Goal: Find specific page/section: Find specific page/section

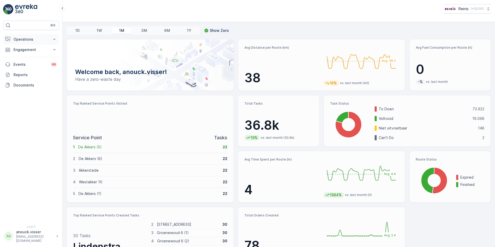
click at [48, 40] on p "Operations" at bounding box center [30, 39] width 35 height 5
click at [39, 60] on p "Routes & Tasks" at bounding box center [26, 62] width 27 height 5
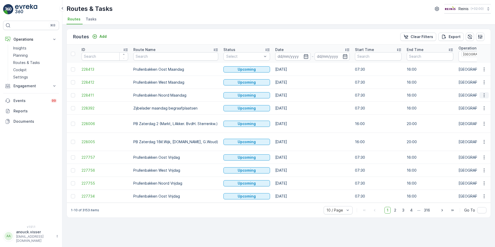
click at [483, 96] on icon "button" at bounding box center [484, 95] width 5 height 5
click at [19, 53] on p "Planning" at bounding box center [20, 55] width 14 height 5
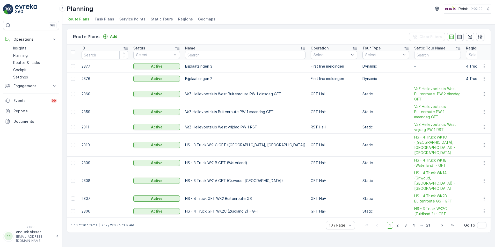
click at [134, 22] on li "Service Points" at bounding box center [132, 20] width 29 height 9
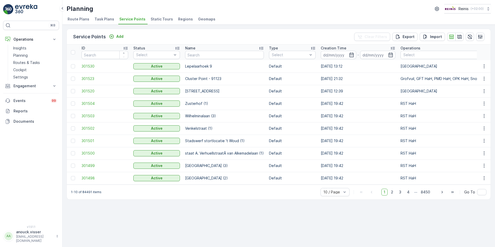
drag, startPoint x: 455, startPoint y: 59, endPoint x: 450, endPoint y: 61, distance: 5.0
click at [455, 59] on div "Select" at bounding box center [465, 55] width 130 height 8
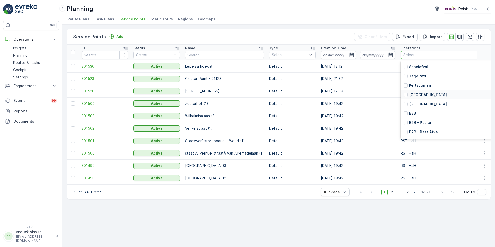
click at [424, 93] on p "[GEOGRAPHIC_DATA]" at bounding box center [428, 94] width 38 height 5
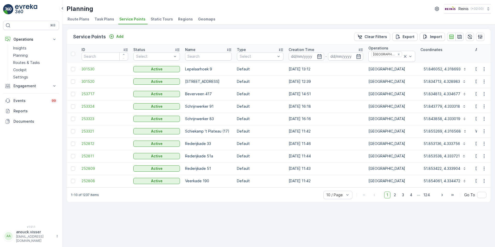
click at [461, 36] on icon "button" at bounding box center [459, 37] width 4 height 4
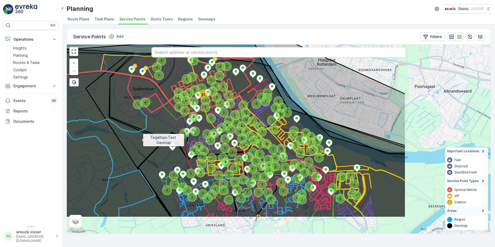
drag, startPoint x: 269, startPoint y: 176, endPoint x: 142, endPoint y: 140, distance: 132.8
click at [142, 140] on icon at bounding box center [151, 108] width 510 height 220
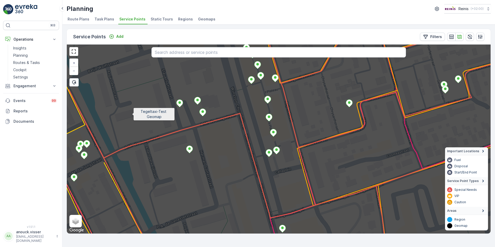
drag, startPoint x: 156, startPoint y: 135, endPoint x: 132, endPoint y: 115, distance: 31.5
click at [132, 115] on icon at bounding box center [258, 142] width 510 height 228
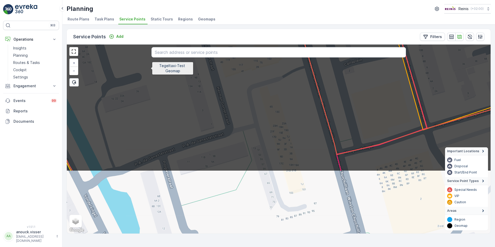
drag, startPoint x: 176, startPoint y: 138, endPoint x: 151, endPoint y: 70, distance: 72.9
click at [151, 70] on icon at bounding box center [247, 57] width 510 height 228
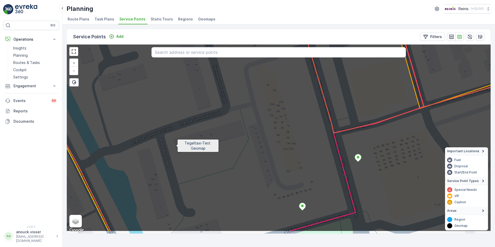
drag, startPoint x: 178, startPoint y: 163, endPoint x: 176, endPoint y: 147, distance: 16.2
click at [176, 147] on icon at bounding box center [275, 117] width 510 height 228
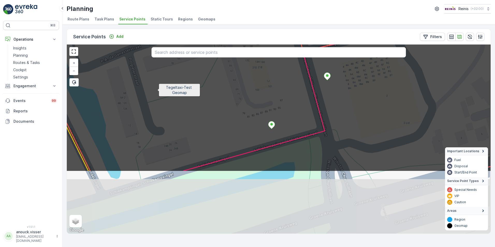
drag, startPoint x: 188, startPoint y: 173, endPoint x: 157, endPoint y: 91, distance: 87.5
click at [157, 91] on icon at bounding box center [248, 57] width 510 height 228
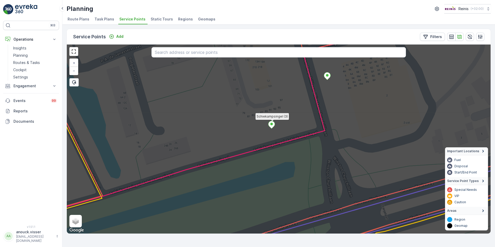
click at [273, 126] on icon at bounding box center [271, 125] width 6 height 8
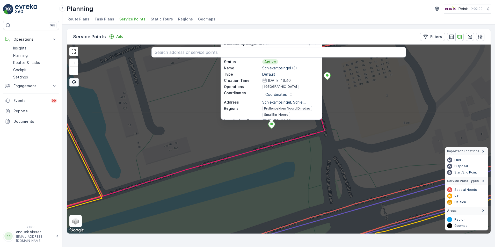
drag, startPoint x: 271, startPoint y: 30, endPoint x: 273, endPoint y: 39, distance: 8.8
click at [271, 30] on div "Service Points Add Filters" at bounding box center [279, 37] width 424 height 16
click at [271, 68] on p "Schiekampsingel (3)" at bounding box center [290, 67] width 57 height 5
drag, startPoint x: 271, startPoint y: 67, endPoint x: 248, endPoint y: 104, distance: 43.1
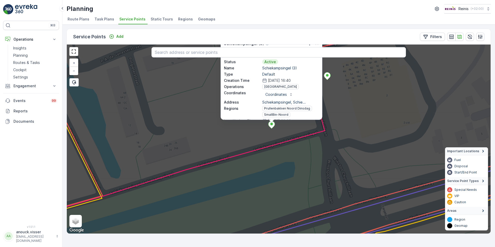
click at [248, 104] on p "Address" at bounding box center [242, 101] width 37 height 5
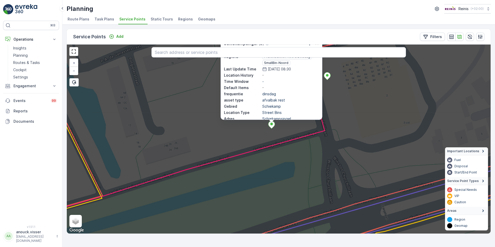
scroll to position [57, 0]
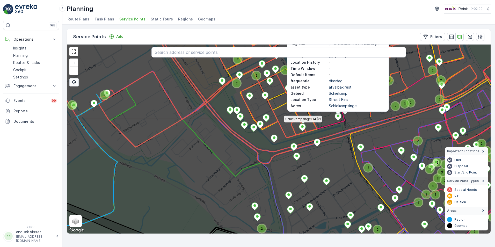
click at [304, 127] on icon at bounding box center [302, 127] width 6 height 8
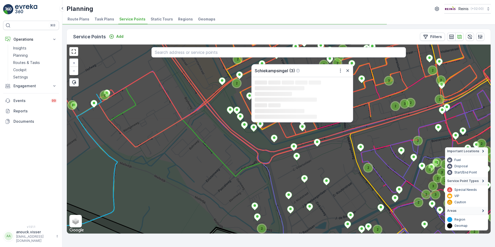
scroll to position [0, 0]
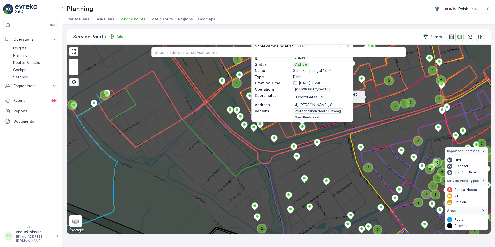
click at [368, 99] on icon at bounding box center [279, 139] width 510 height 228
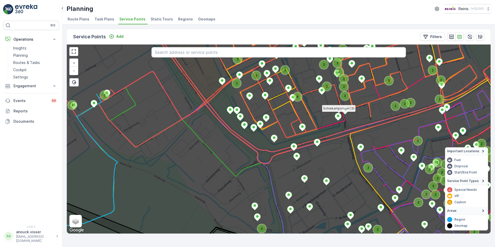
click at [340, 118] on icon at bounding box center [338, 117] width 6 height 8
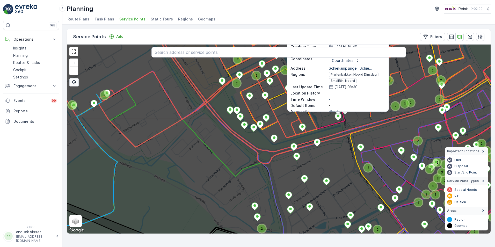
scroll to position [57, 0]
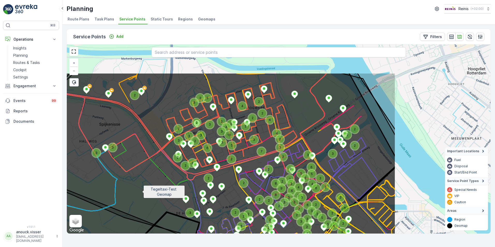
drag, startPoint x: 280, startPoint y: 144, endPoint x: 142, endPoint y: 192, distance: 146.1
click at [142, 192] on icon at bounding box center [141, 187] width 510 height 228
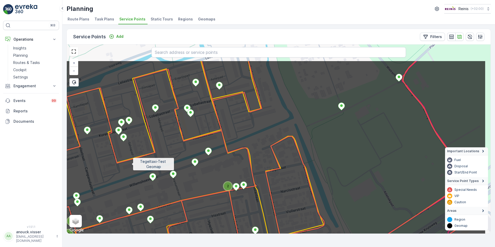
drag, startPoint x: 179, startPoint y: 128, endPoint x: 132, endPoint y: 163, distance: 58.4
click at [132, 163] on icon at bounding box center [231, 174] width 510 height 228
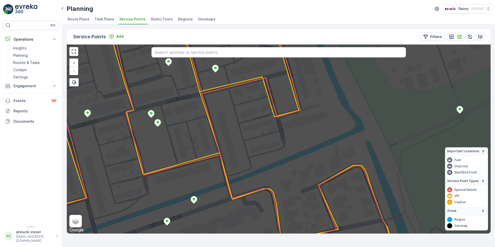
click at [221, 70] on icon at bounding box center [279, 139] width 510 height 228
click at [214, 67] on icon at bounding box center [215, 69] width 6 height 8
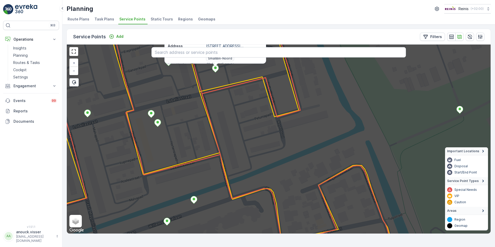
click at [234, 62] on p "[DATE] 08:31" at bounding box center [223, 64] width 23 height 5
click at [240, 58] on div at bounding box center [278, 52] width 254 height 11
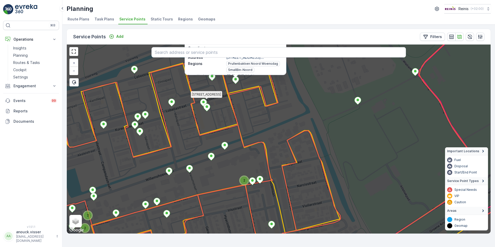
click at [203, 101] on ellipse at bounding box center [203, 102] width 3 height 3
